Goal: Task Accomplishment & Management: Use online tool/utility

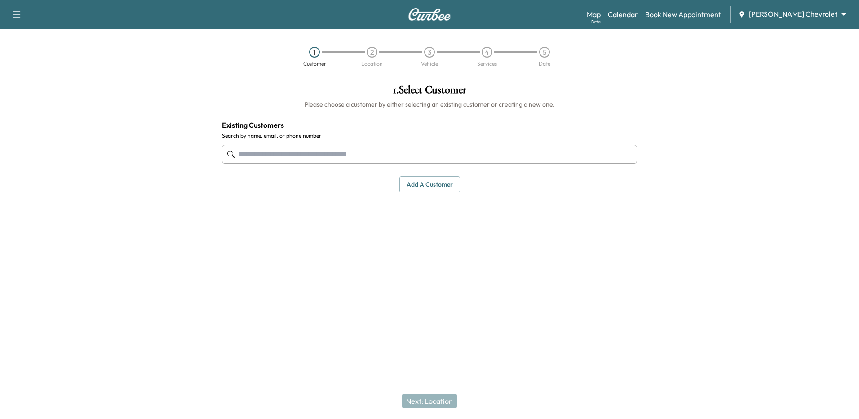
click at [638, 19] on link "Calendar" at bounding box center [623, 14] width 30 height 11
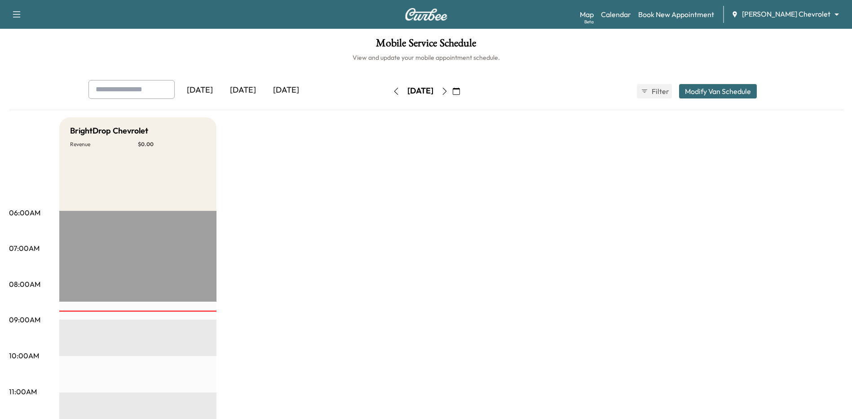
click at [460, 91] on icon "button" at bounding box center [456, 91] width 7 height 7
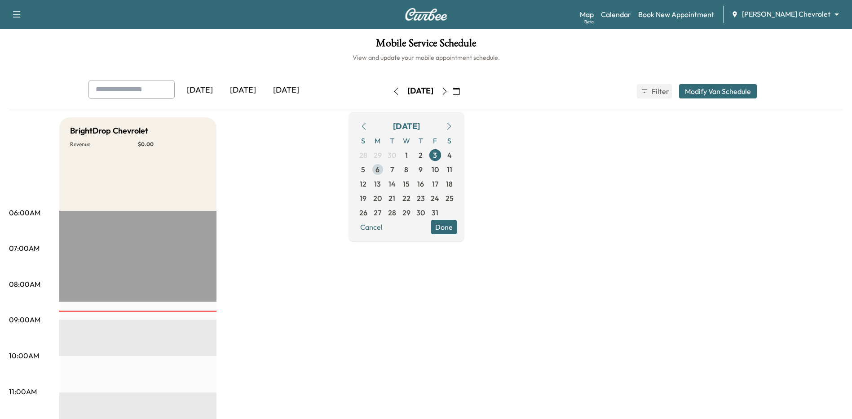
click at [380, 169] on span "6" at bounding box center [378, 169] width 4 height 11
click at [399, 172] on span "7" at bounding box center [392, 169] width 14 height 14
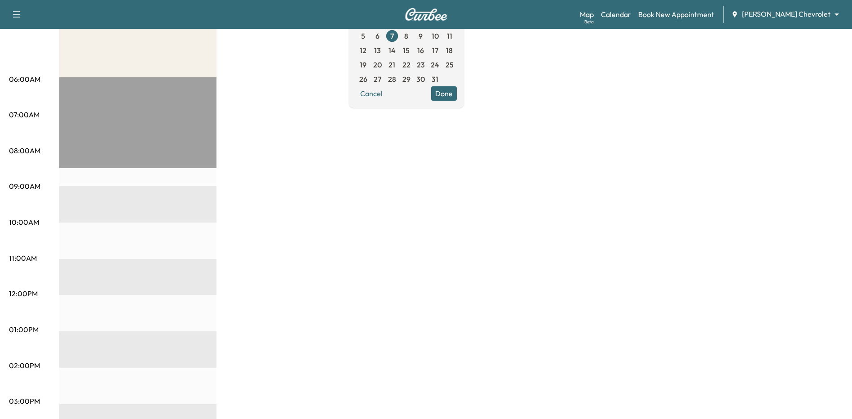
scroll to position [22, 0]
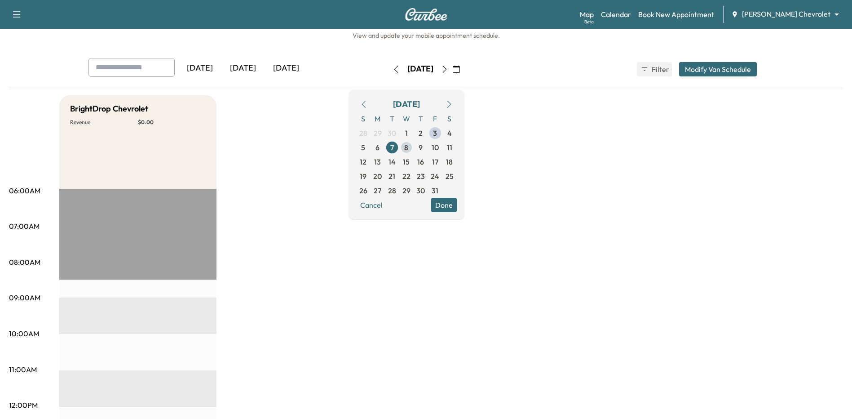
click at [408, 146] on span "8" at bounding box center [406, 147] width 4 height 11
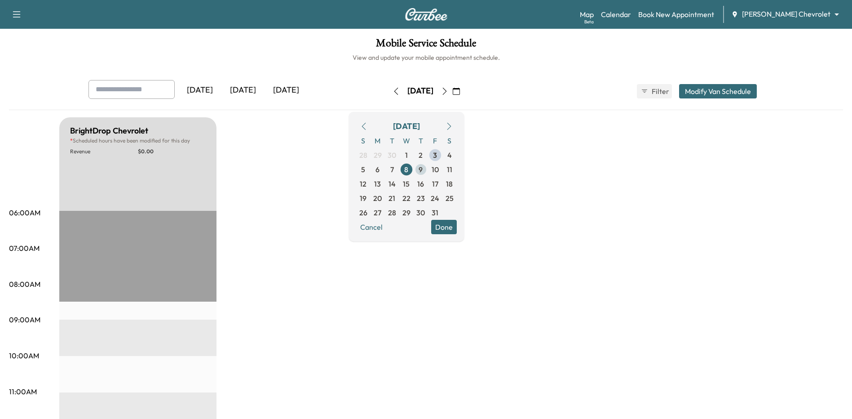
click at [423, 171] on span "9" at bounding box center [421, 169] width 4 height 11
click at [439, 172] on span "10" at bounding box center [435, 169] width 7 height 11
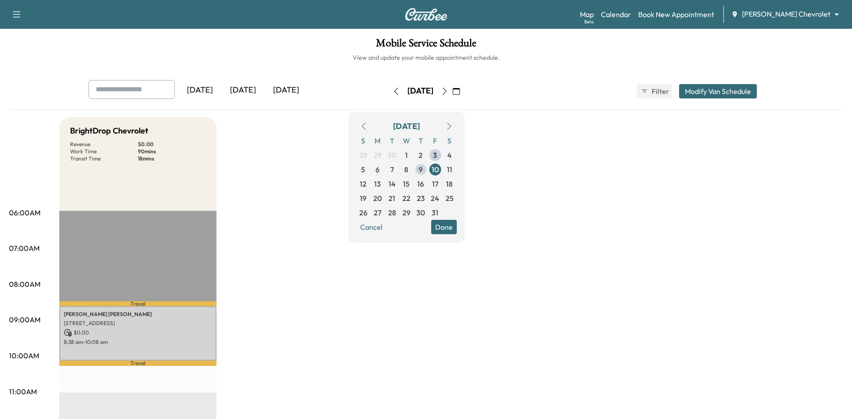
click at [428, 167] on span "9" at bounding box center [421, 169] width 14 height 14
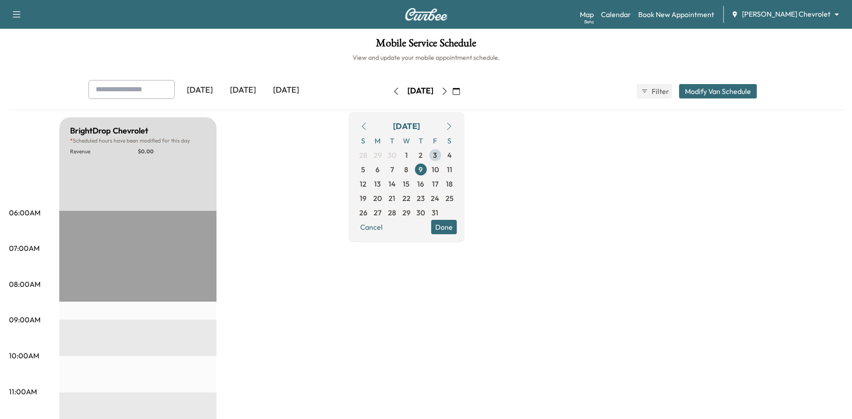
click at [437, 154] on span "3" at bounding box center [435, 155] width 4 height 11
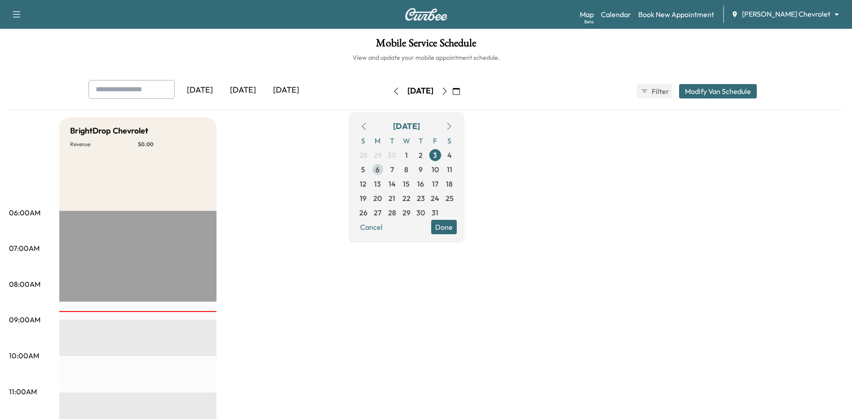
click at [385, 169] on span "6" at bounding box center [378, 169] width 14 height 14
click at [408, 172] on span "8" at bounding box center [406, 169] width 4 height 11
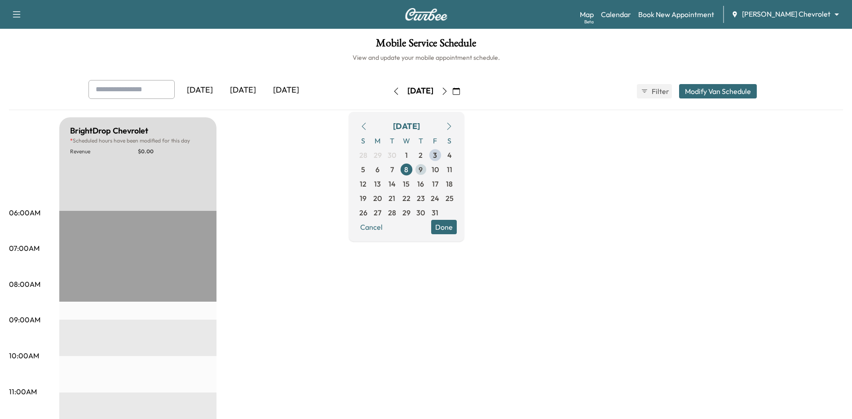
click at [423, 169] on span "9" at bounding box center [421, 169] width 4 height 11
click at [742, 96] on button "Modify Van Schedule" at bounding box center [718, 91] width 78 height 14
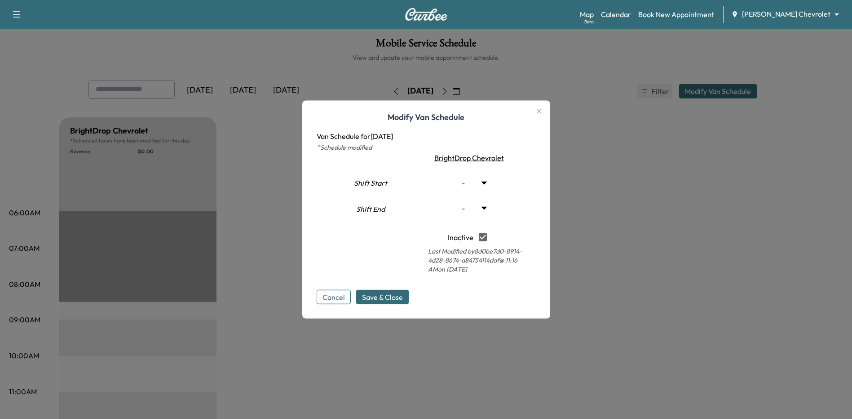
click at [542, 109] on icon "button" at bounding box center [539, 111] width 11 height 11
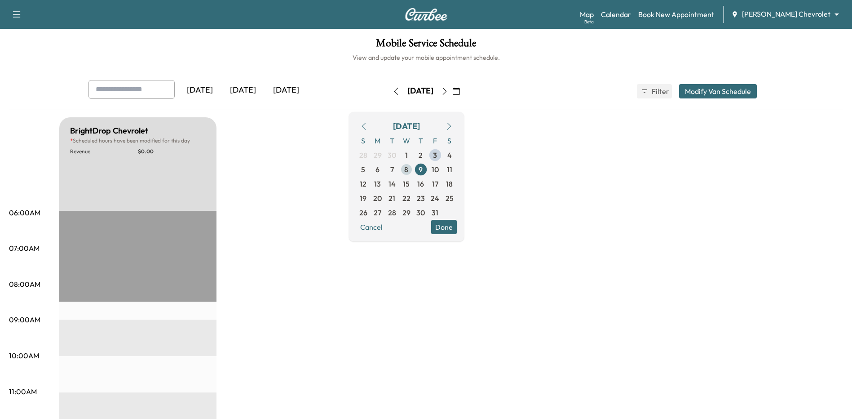
click at [414, 168] on span "8" at bounding box center [406, 169] width 14 height 14
click at [717, 94] on button "Modify Van Schedule" at bounding box center [718, 91] width 78 height 14
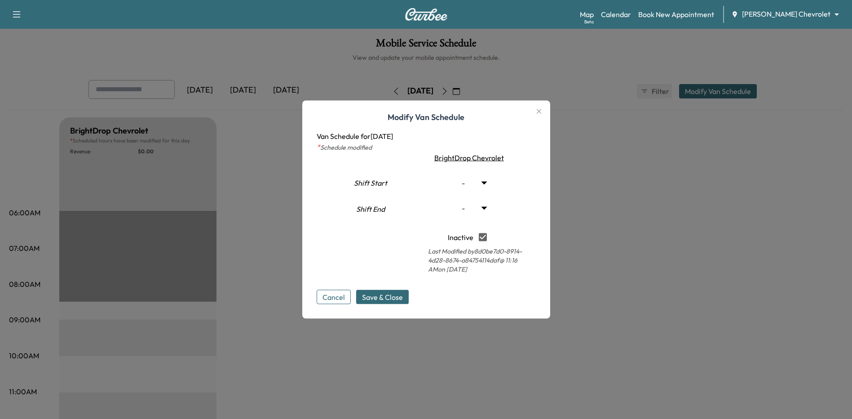
click at [717, 94] on div at bounding box center [426, 209] width 852 height 419
